Goal: Understand process/instructions

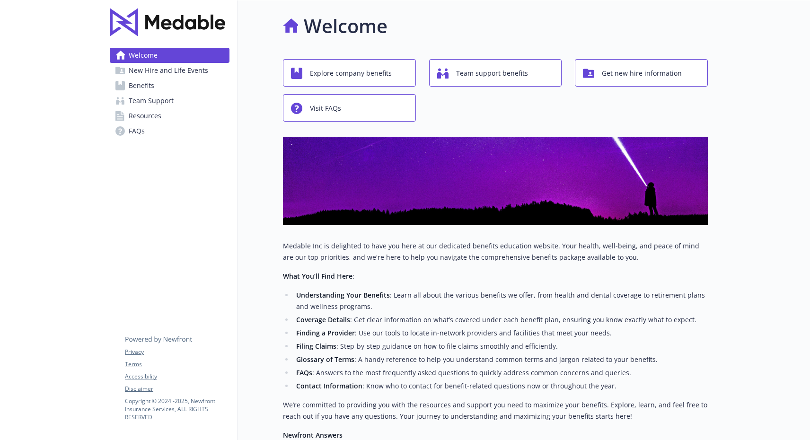
click at [664, 71] on span "Get new hire information" at bounding box center [642, 73] width 80 height 18
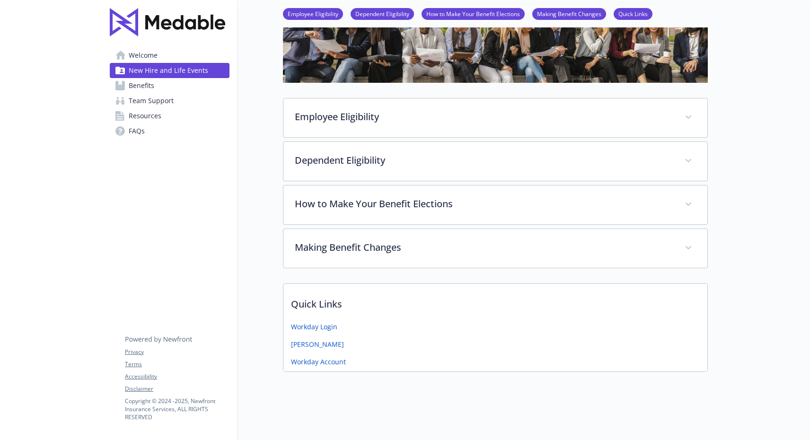
scroll to position [84, 0]
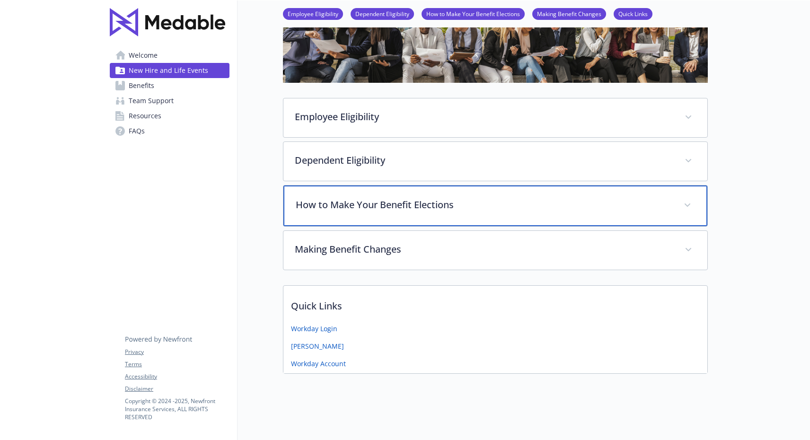
click at [396, 208] on p "How to Make Your Benefit Elections" at bounding box center [484, 205] width 377 height 14
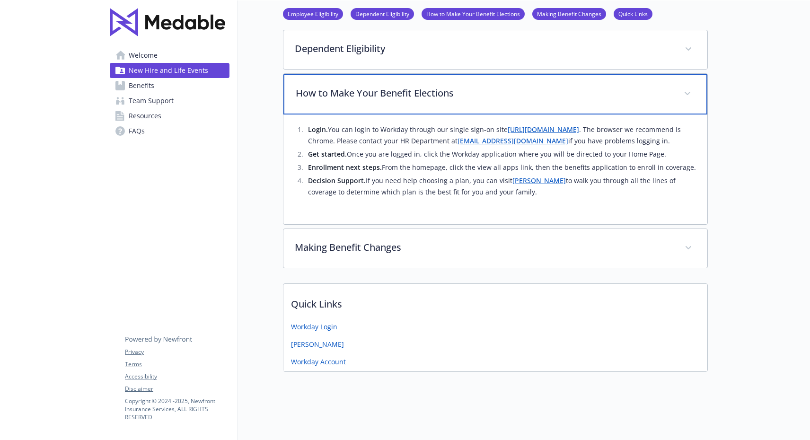
scroll to position [196, 0]
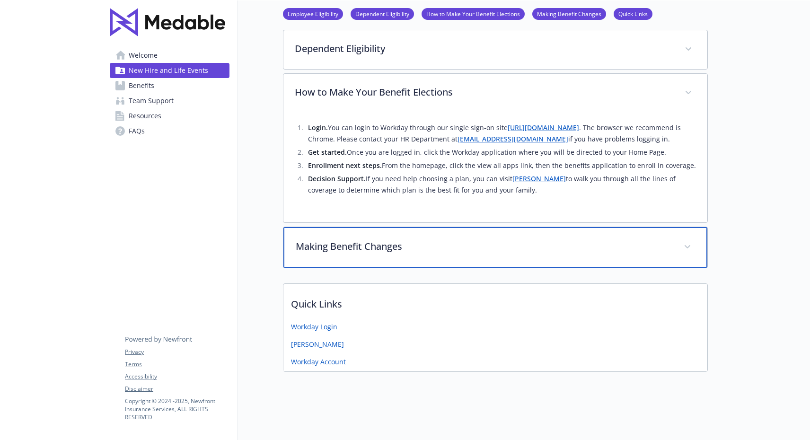
click at [364, 249] on p "Making Benefit Changes" at bounding box center [484, 247] width 377 height 14
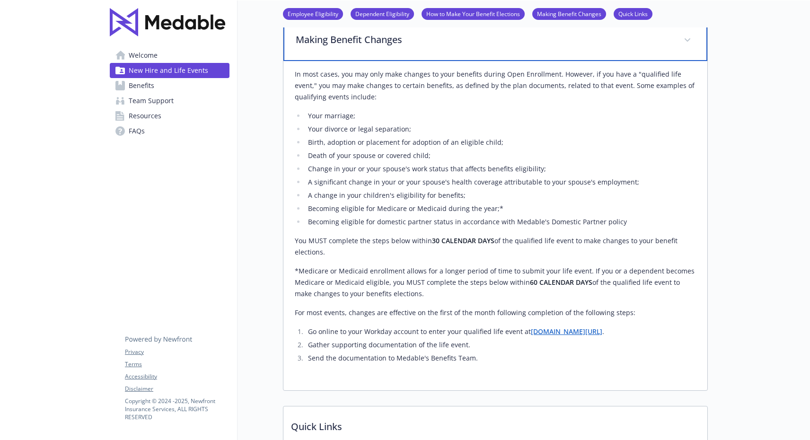
scroll to position [409, 0]
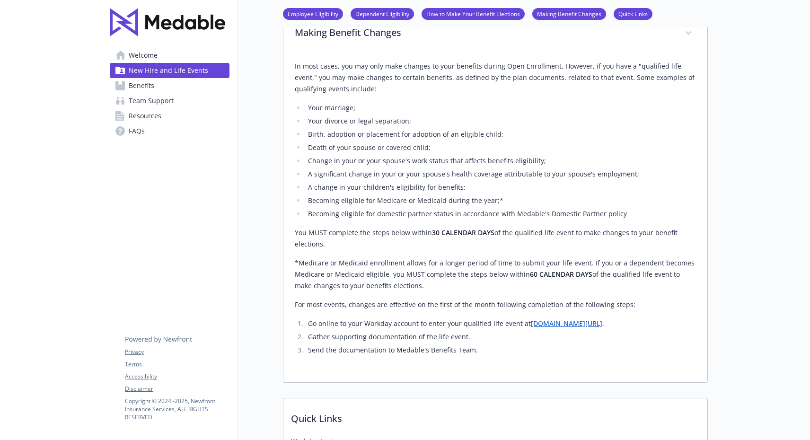
click at [540, 319] on link "[DOMAIN_NAME][URL]" at bounding box center [566, 323] width 71 height 9
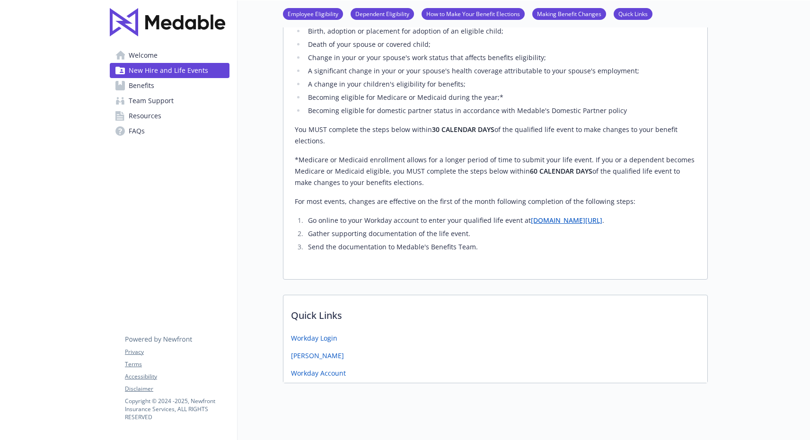
scroll to position [0, 0]
click at [311, 333] on link "Workday Login" at bounding box center [314, 338] width 46 height 10
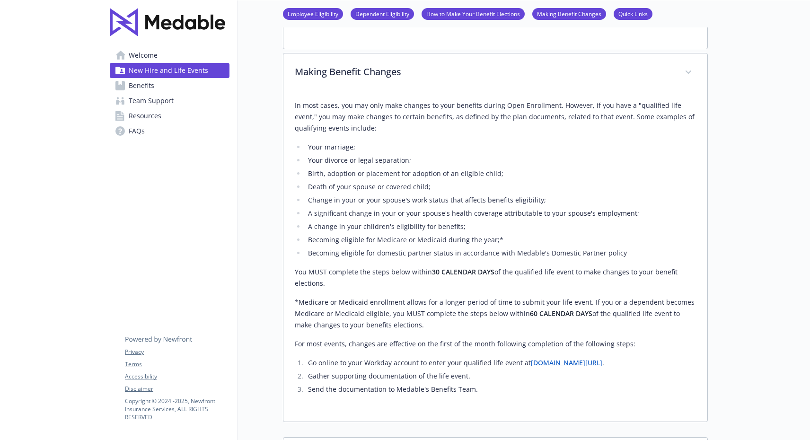
scroll to position [373, 0]
